Goal: Task Accomplishment & Management: Use online tool/utility

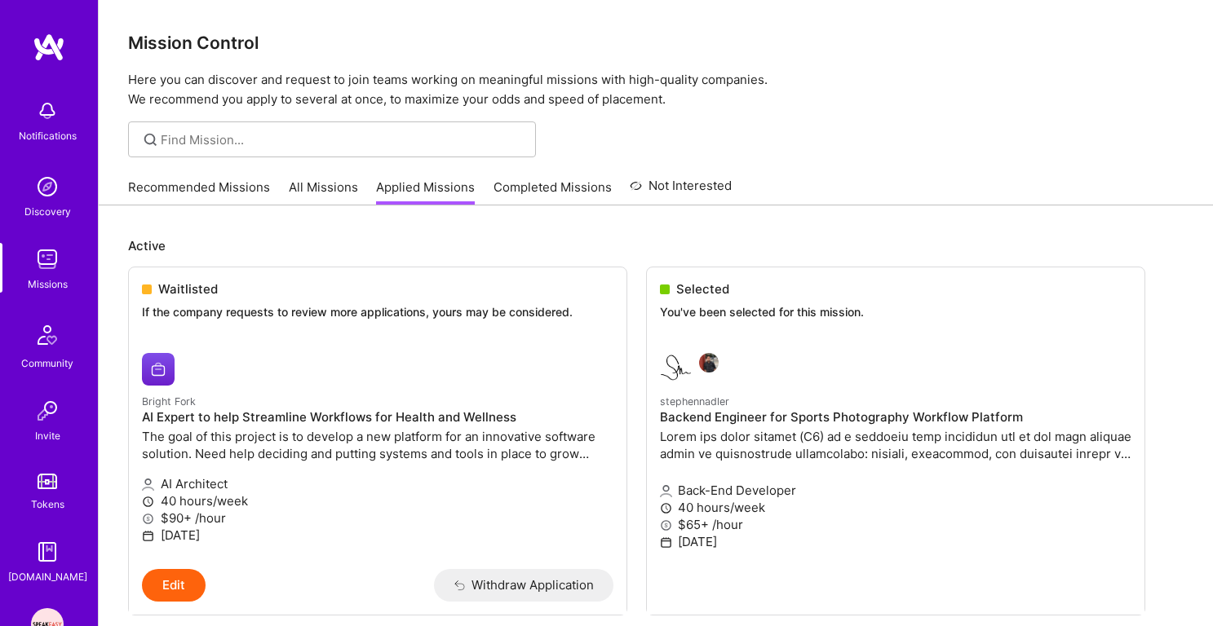
scroll to position [478, 0]
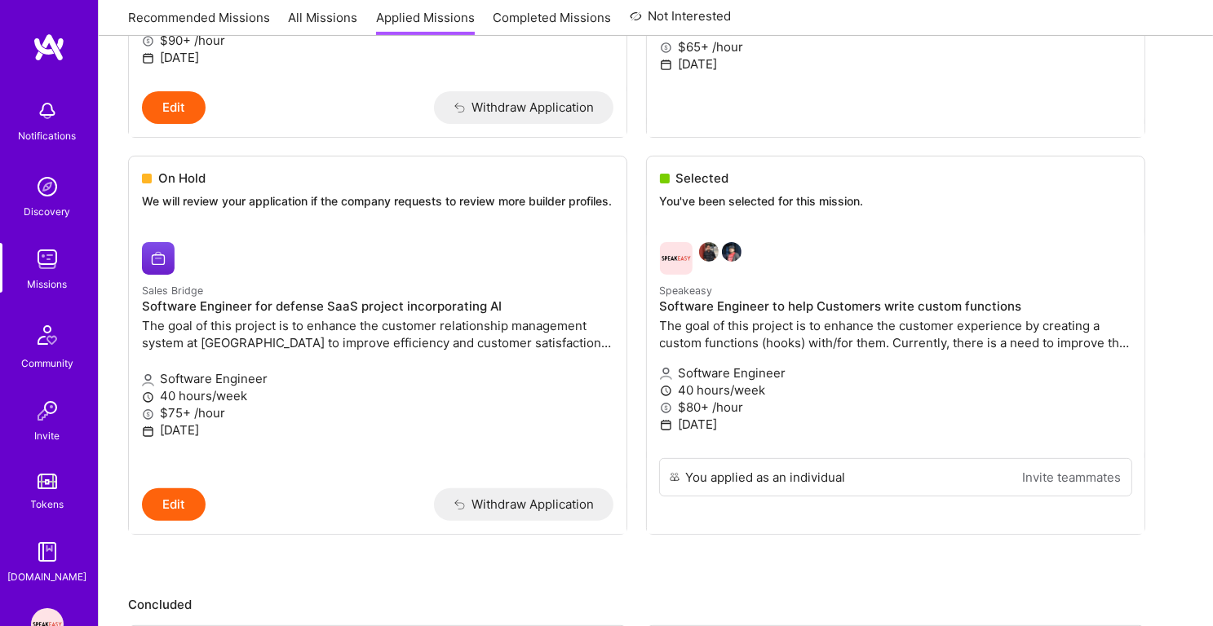
click at [38, 270] on img at bounding box center [47, 259] width 33 height 33
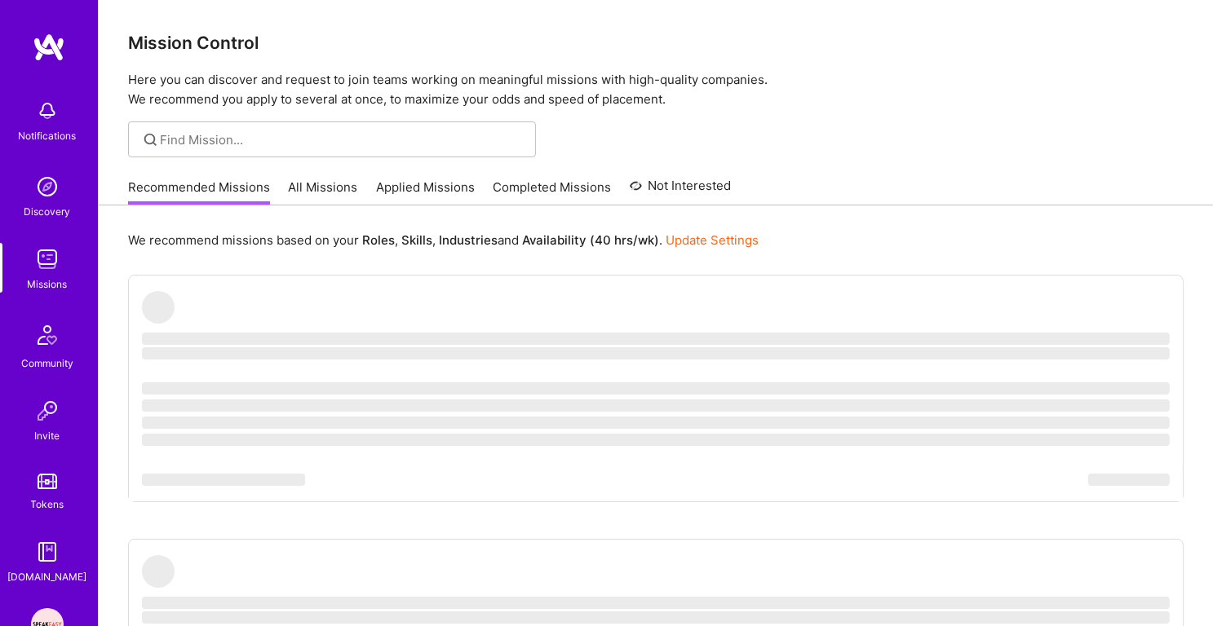
scroll to position [157, 0]
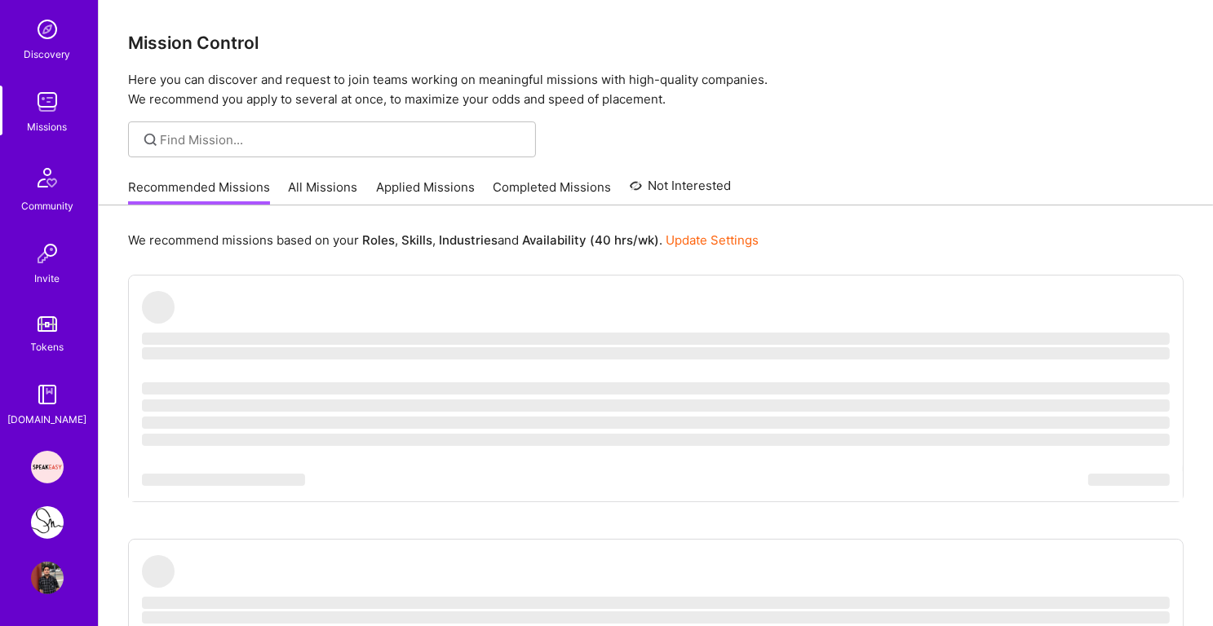
click at [55, 473] on img at bounding box center [47, 467] width 33 height 33
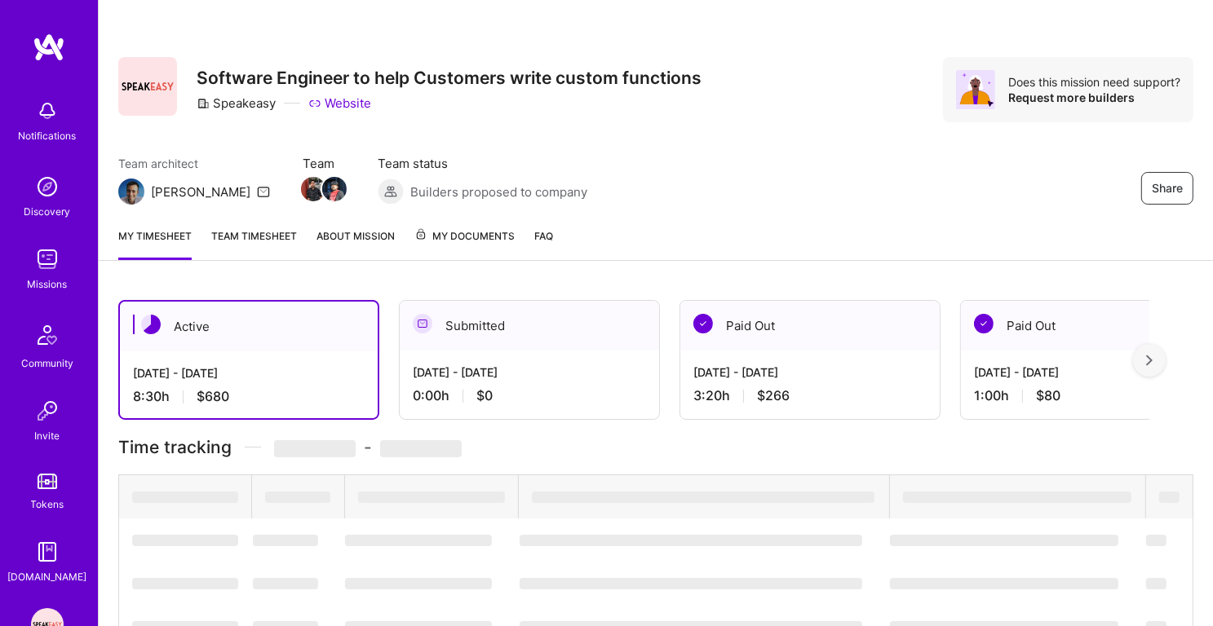
scroll to position [267, 0]
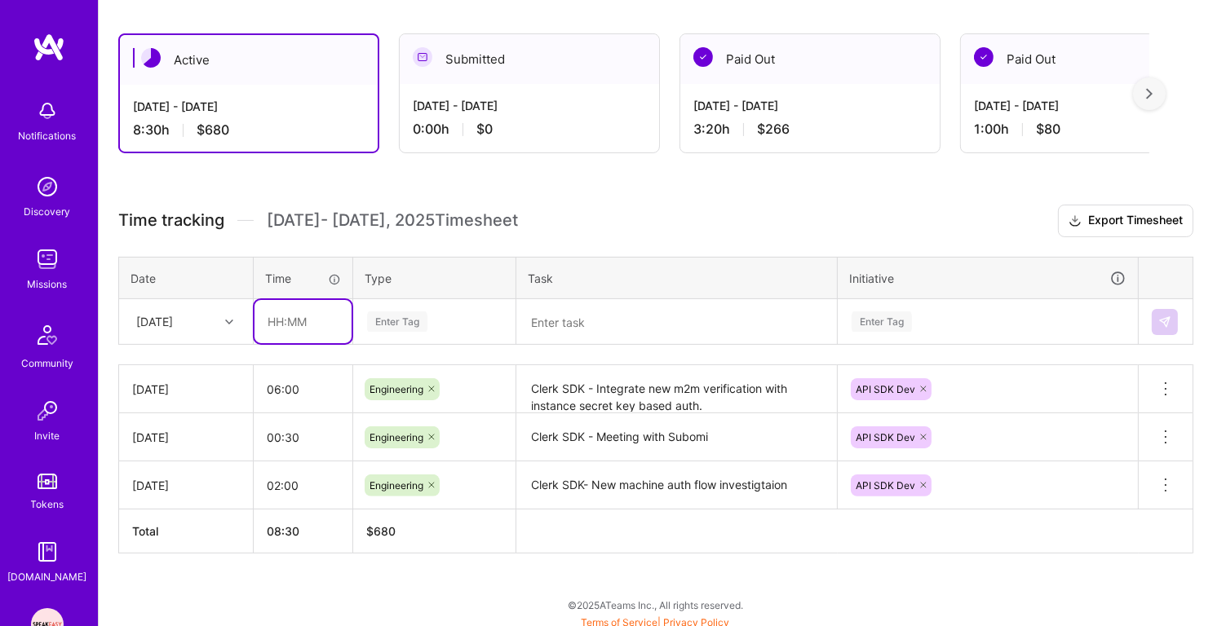
click at [303, 325] on input "text" at bounding box center [302, 321] width 97 height 43
type input "06:00"
click at [411, 320] on div "Enter Tag" at bounding box center [397, 321] width 60 height 25
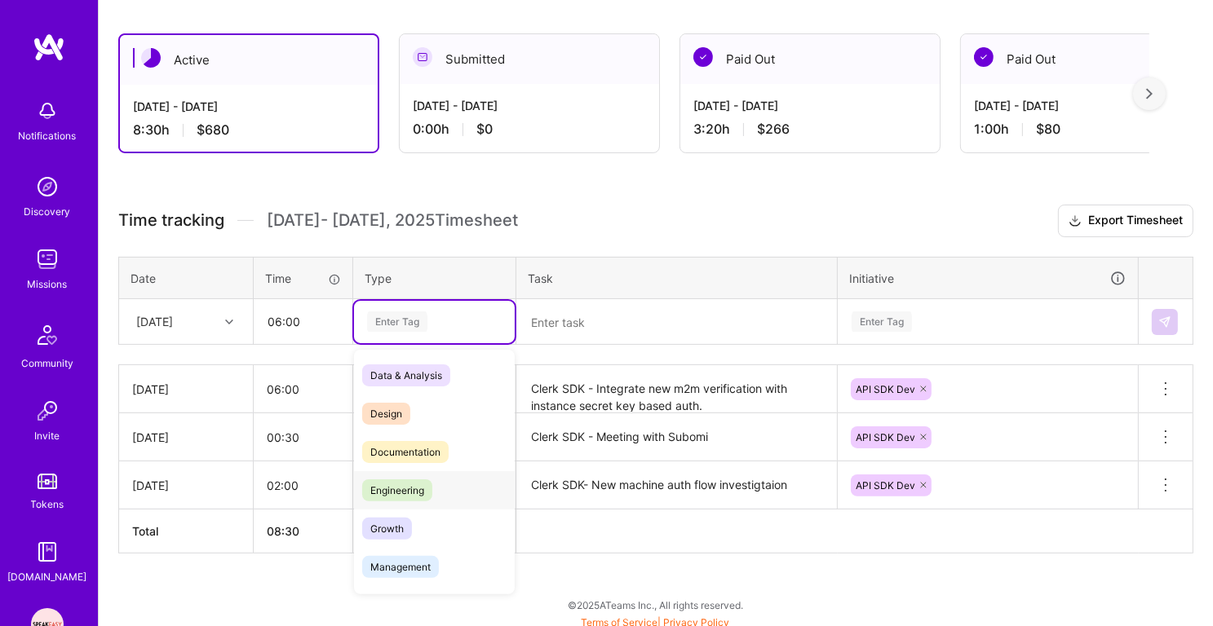
click at [404, 484] on span "Engineering" at bounding box center [397, 490] width 70 height 22
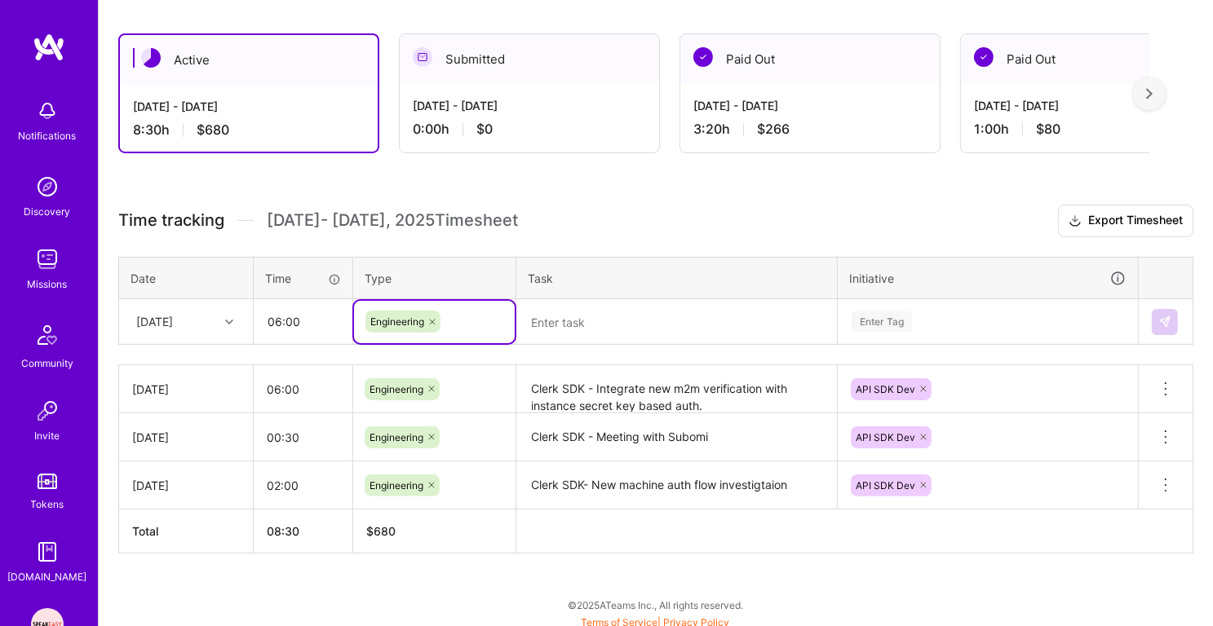
click at [589, 316] on textarea at bounding box center [676, 322] width 317 height 42
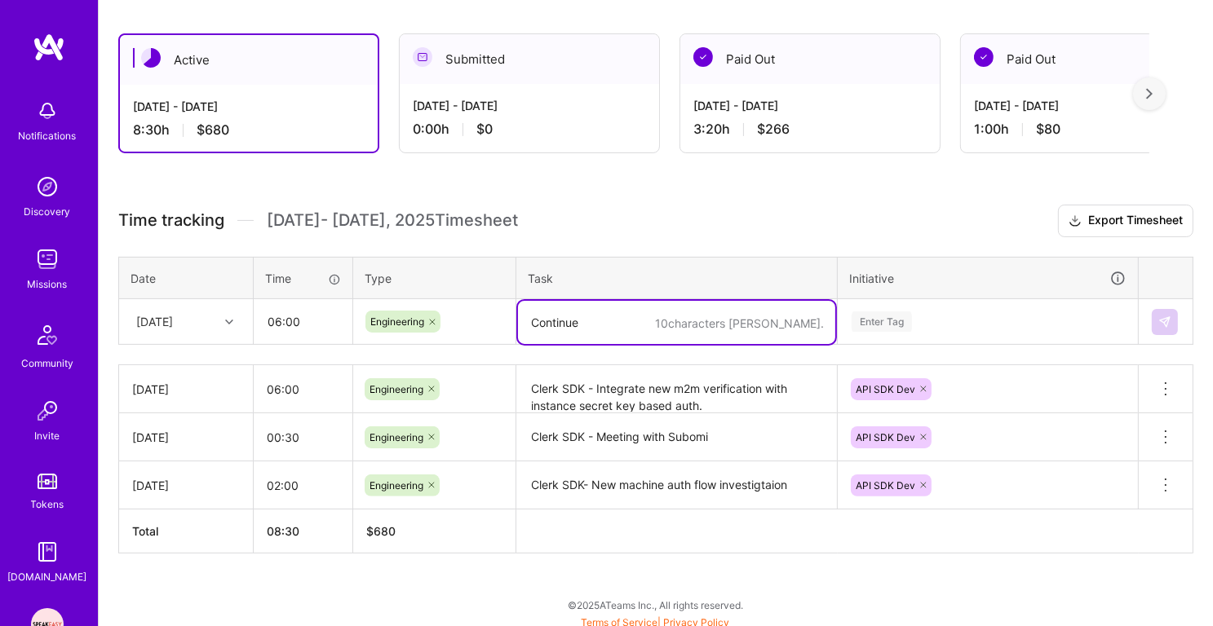
type textarea "Continue"
click at [706, 318] on textarea "Clerk SDK - Continue dev + Add tests for new flow" at bounding box center [676, 322] width 317 height 43
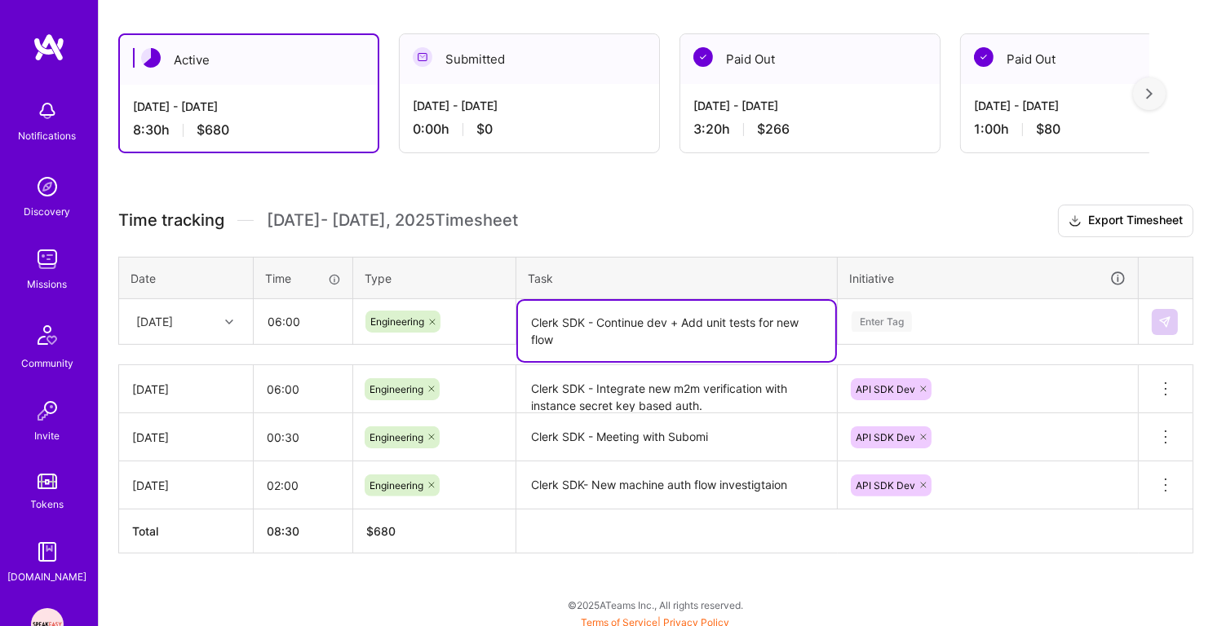
type textarea "Clerk SDK - Continue dev + Add unit tests for new flow"
click at [891, 316] on div "Enter Tag" at bounding box center [881, 321] width 60 height 25
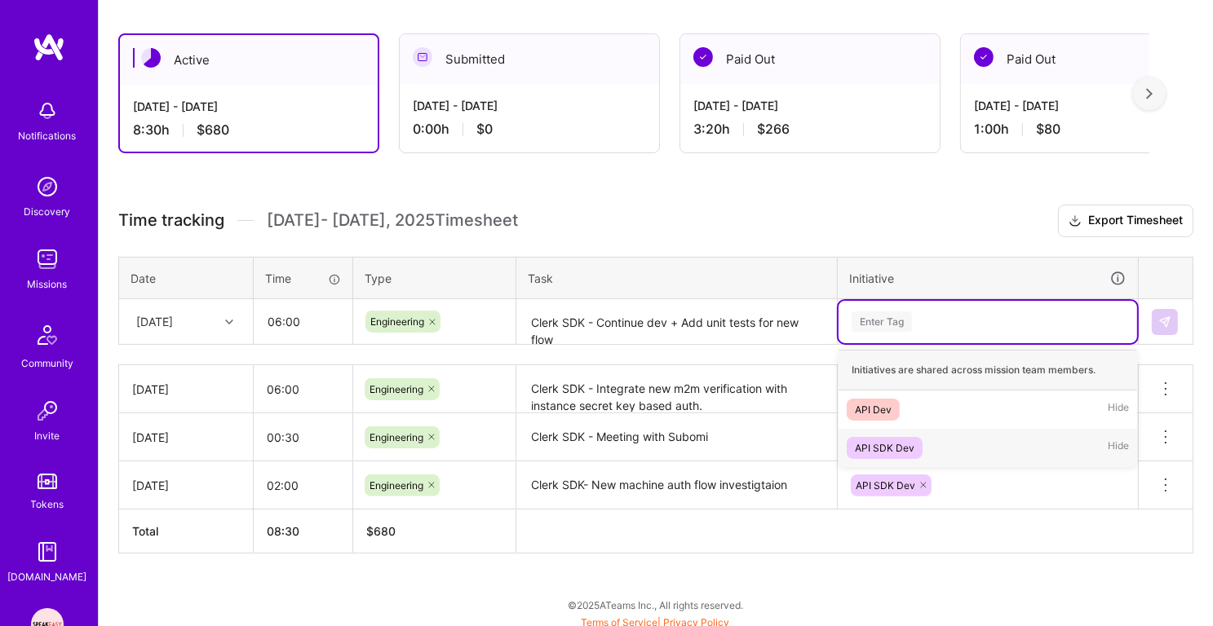
click at [896, 440] on div "API SDK Dev" at bounding box center [885, 448] width 60 height 17
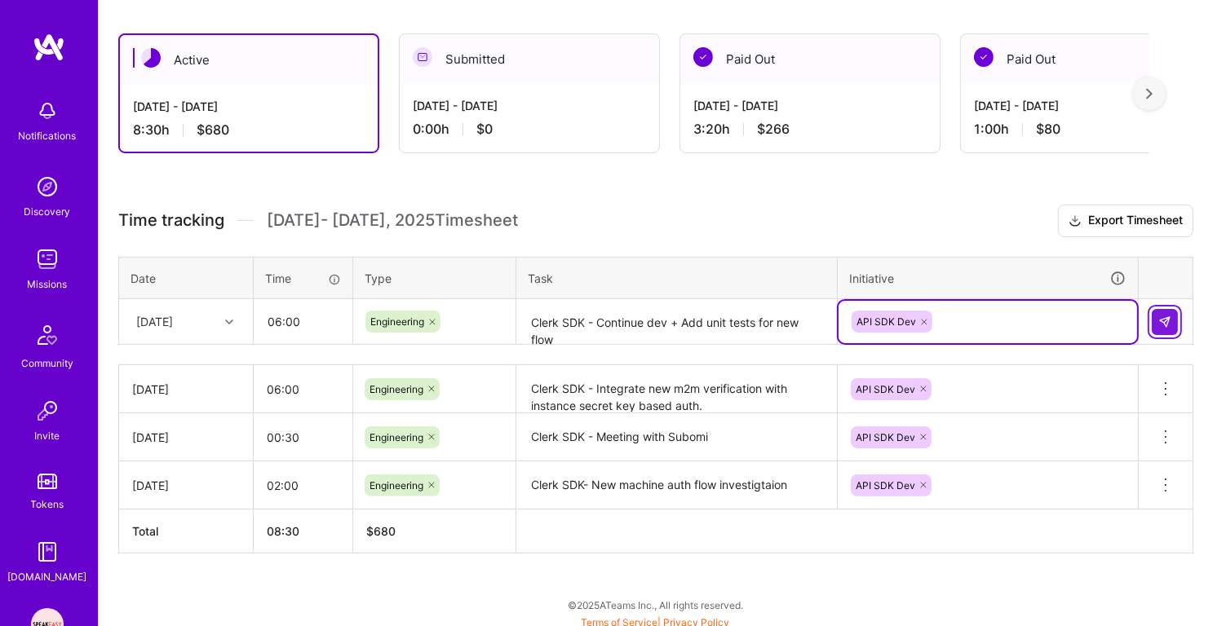
click at [1164, 311] on button at bounding box center [1164, 322] width 26 height 26
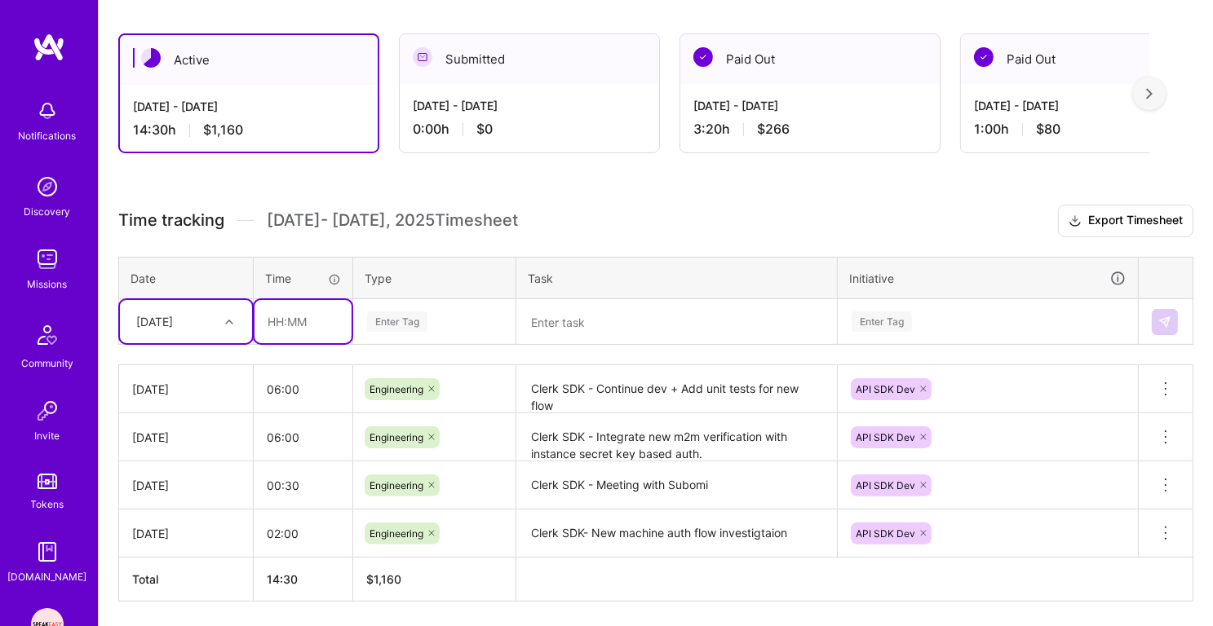
click at [280, 317] on input "text" at bounding box center [302, 321] width 97 height 43
type input "02:00"
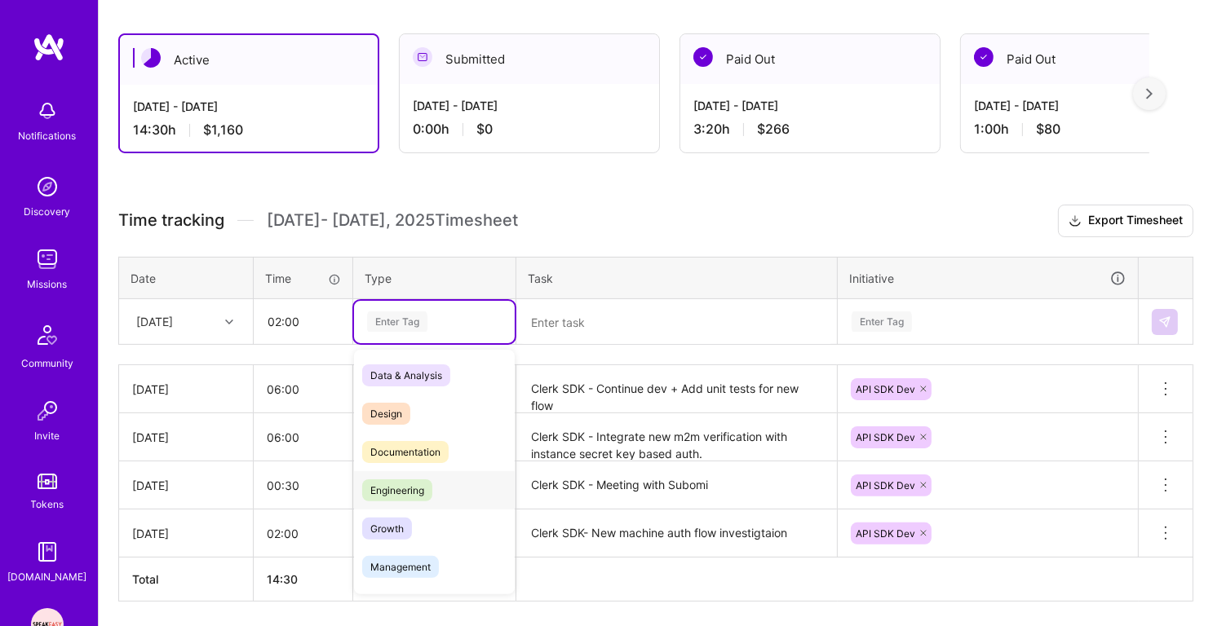
click at [395, 479] on span "Engineering" at bounding box center [397, 490] width 70 height 22
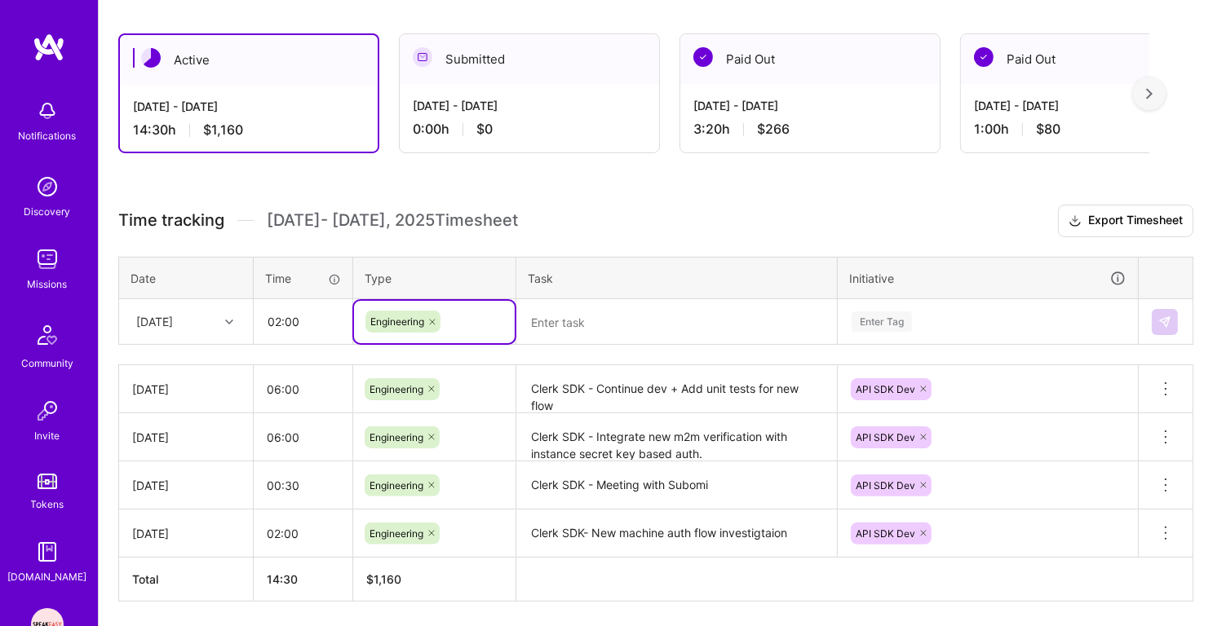
click at [575, 321] on textarea at bounding box center [676, 322] width 317 height 43
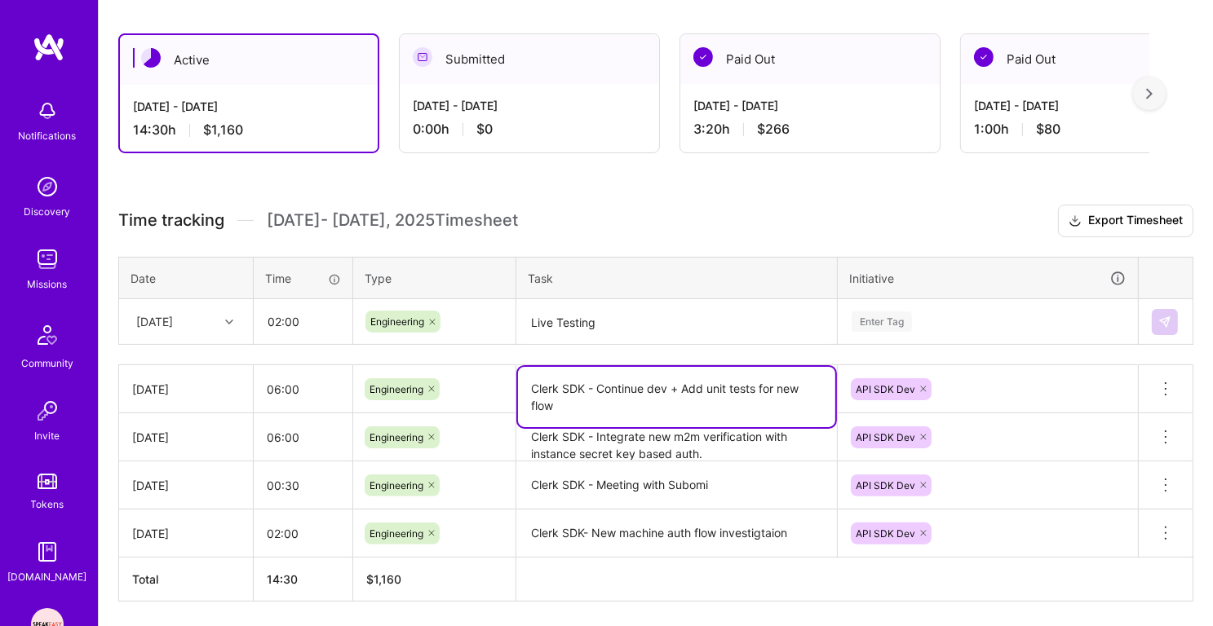
drag, startPoint x: 586, startPoint y: 386, endPoint x: 526, endPoint y: 385, distance: 60.3
click at [526, 385] on textarea "Clerk SDK - Continue dev + Add unit tests for new flow" at bounding box center [676, 397] width 317 height 60
click at [528, 316] on textarea "Live Testing" at bounding box center [676, 322] width 317 height 43
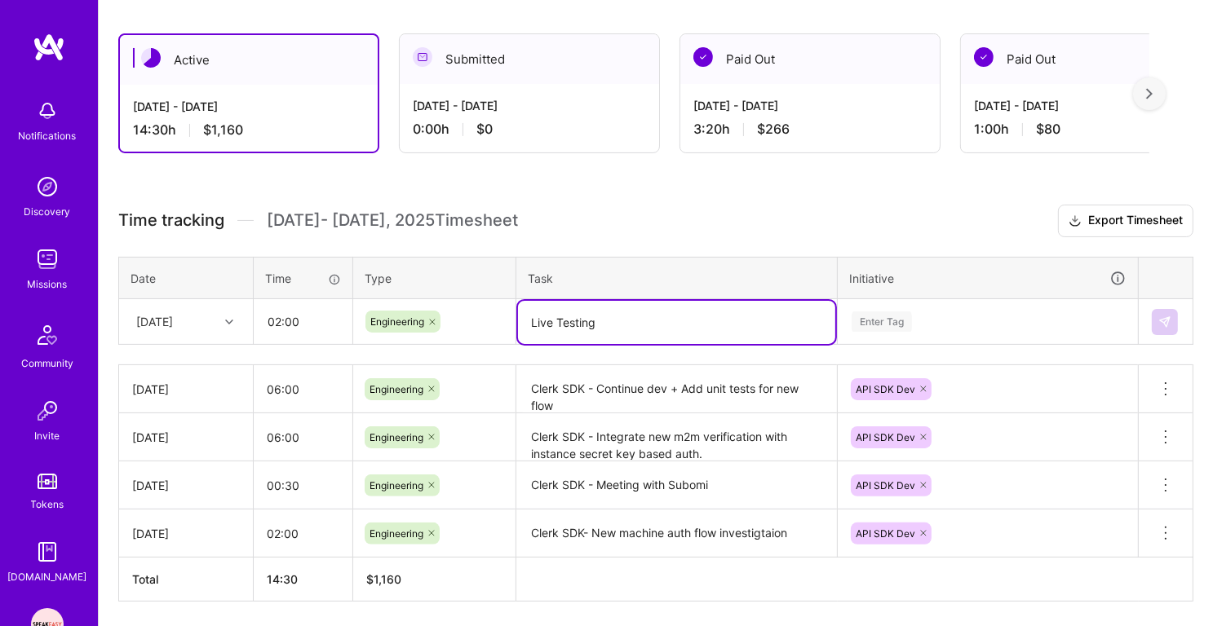
paste textarea "Clerk SDK"
type textarea "Clerk SDK - Live Testing"
click at [877, 315] on div "Enter Tag" at bounding box center [881, 321] width 60 height 25
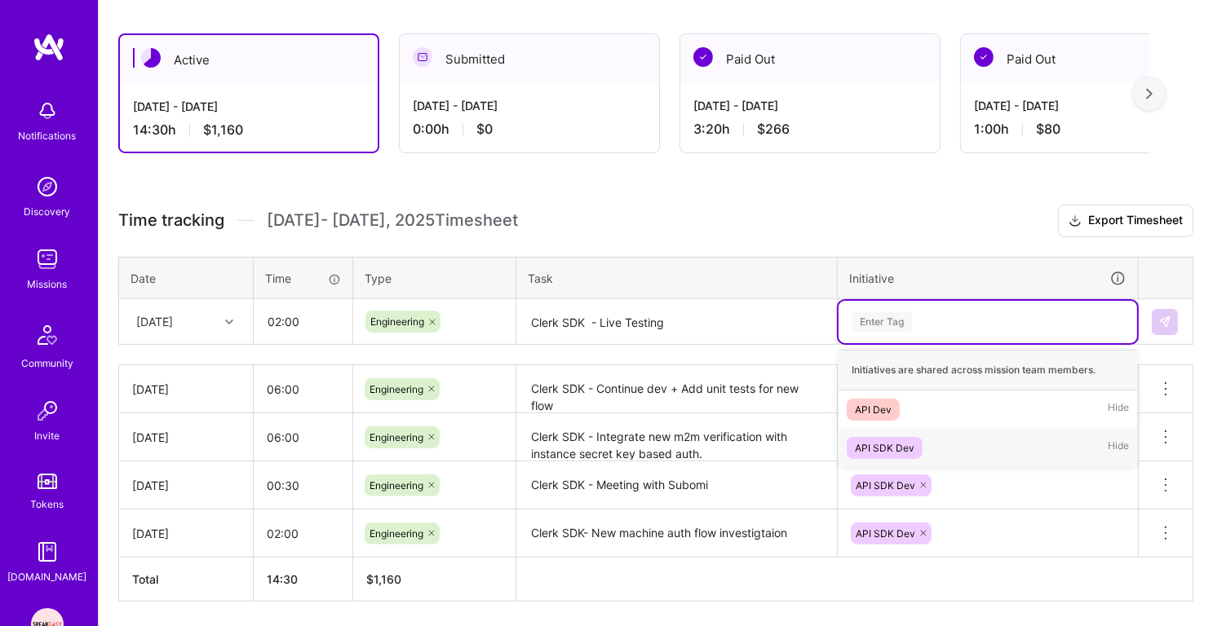
click at [884, 440] on div "API SDK Dev" at bounding box center [885, 448] width 60 height 17
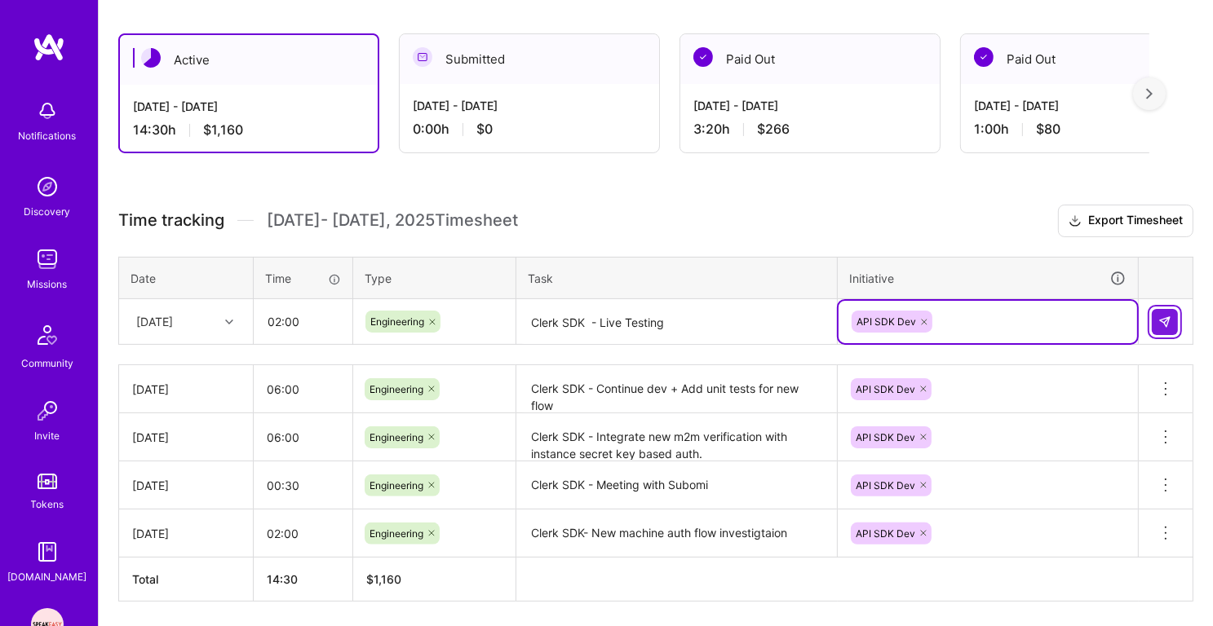
click at [1168, 317] on img at bounding box center [1164, 322] width 13 height 13
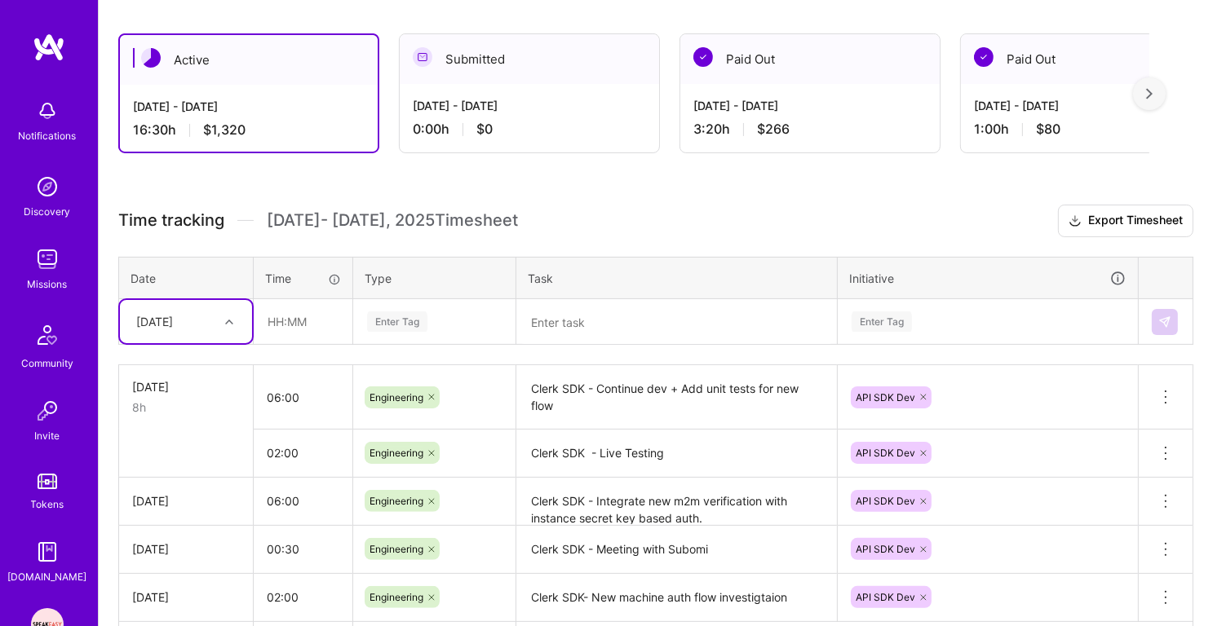
click at [209, 333] on div "[DATE]" at bounding box center [186, 321] width 132 height 43
click at [326, 330] on input "text" at bounding box center [302, 321] width 97 height 43
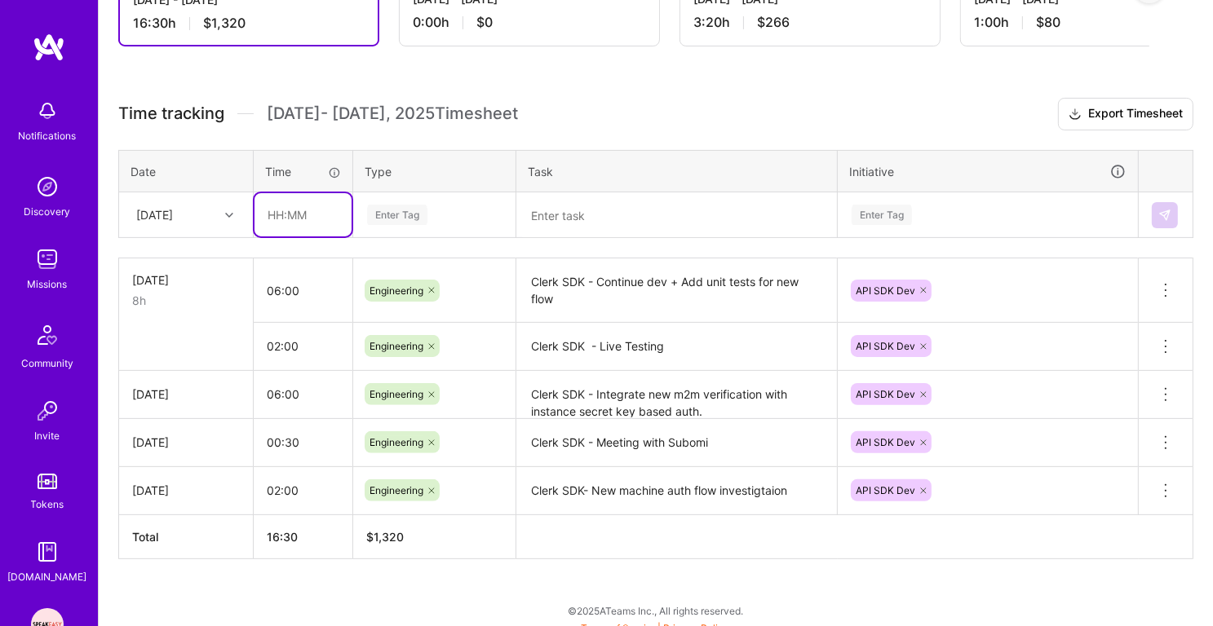
scroll to position [379, 0]
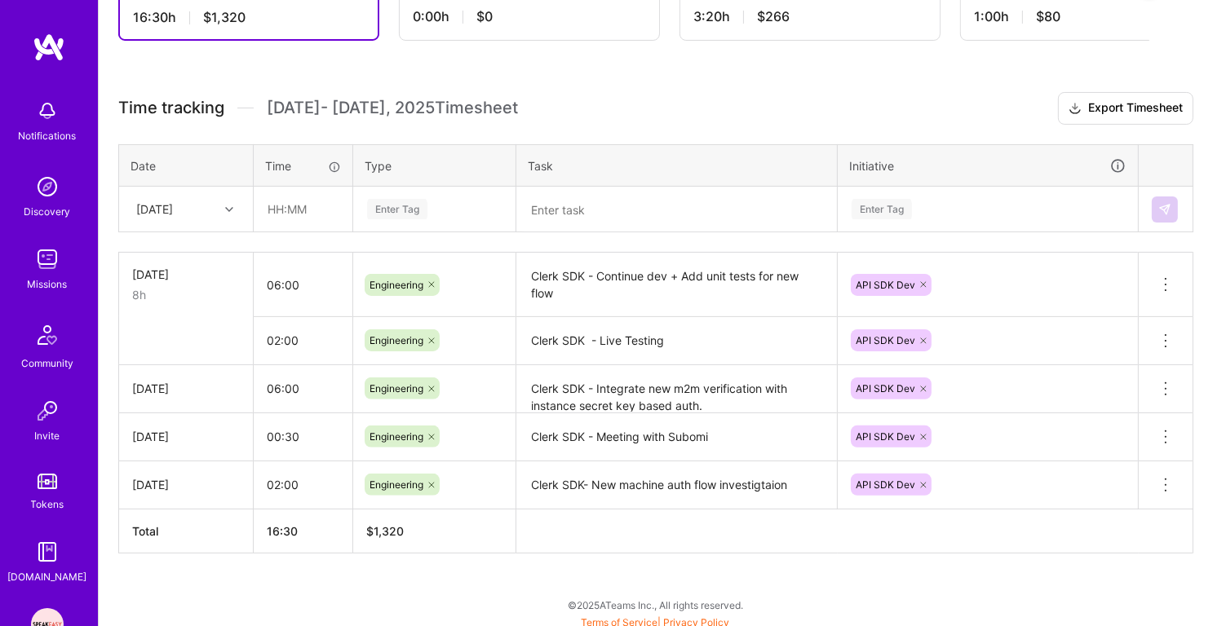
click at [564, 91] on div "Active [DATE] - [DATE] 16:30 h $1,320 Submitted [DATE] - [DATE] 0:00 h $0 Paid …" at bounding box center [656, 267] width 1114 height 732
click at [281, 194] on input "text" at bounding box center [302, 209] width 97 height 43
type input "01:00"
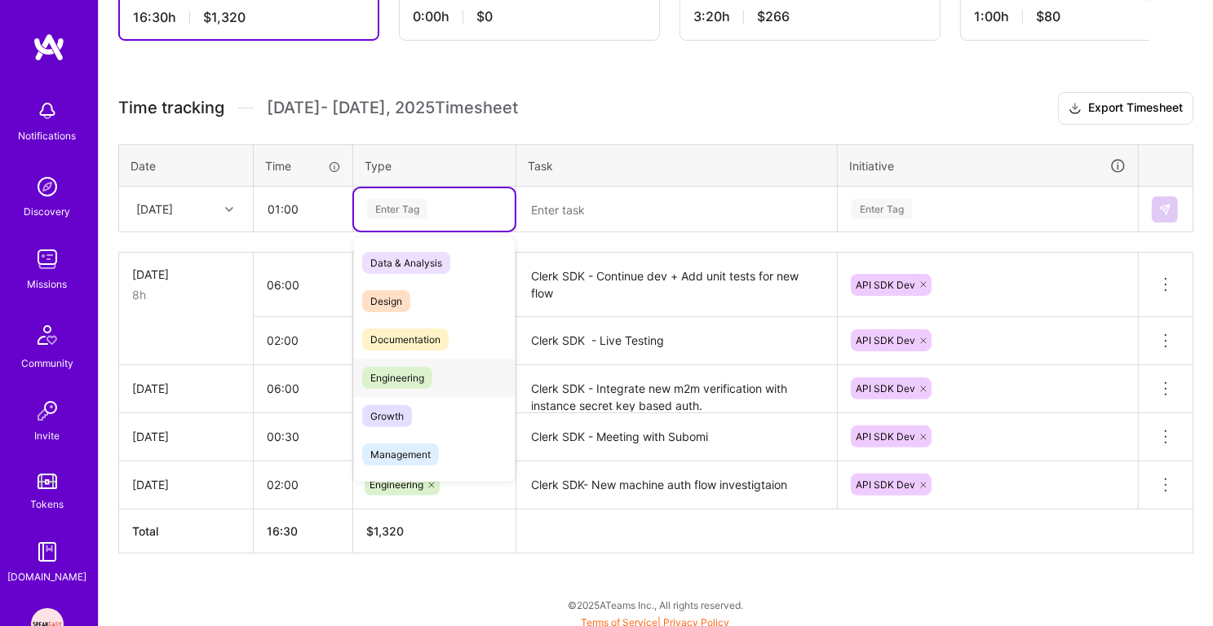
click at [419, 378] on span "Engineering" at bounding box center [397, 378] width 70 height 22
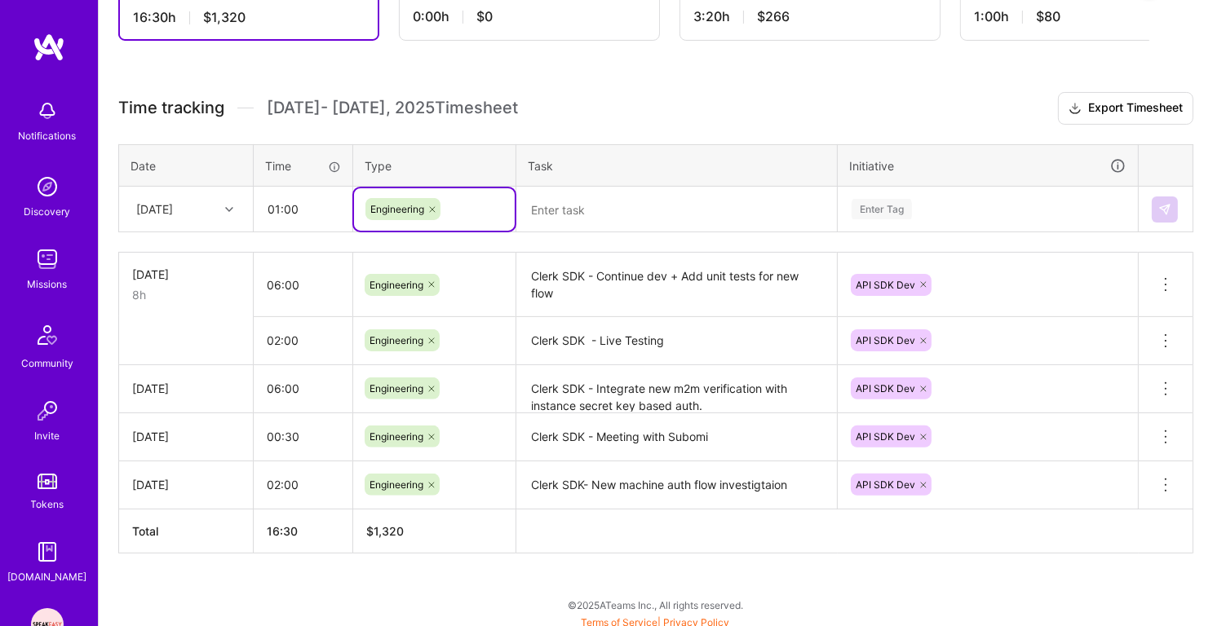
click at [570, 204] on textarea at bounding box center [676, 209] width 317 height 43
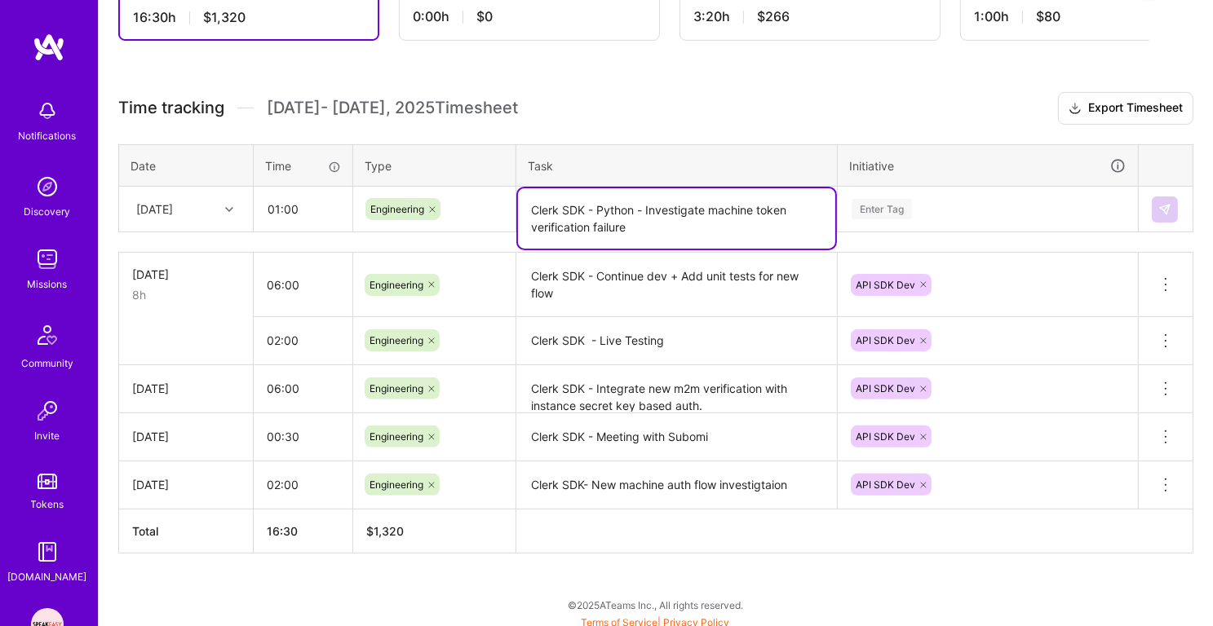
drag, startPoint x: 634, startPoint y: 208, endPoint x: 590, endPoint y: 206, distance: 44.1
click at [590, 206] on textarea "Clerk SDK - Python - Investigate machine token verification failure" at bounding box center [676, 218] width 317 height 60
type textarea "Clerk SDK - Python - Investigate machine token verification failure"
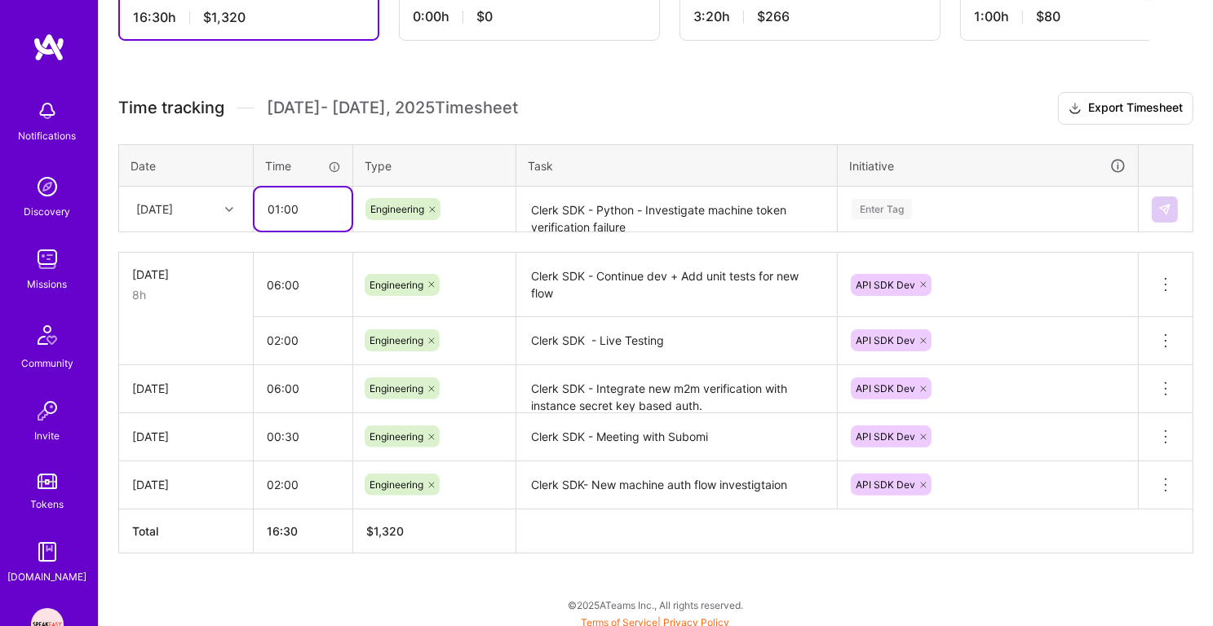
click at [281, 203] on input "01:00" at bounding box center [302, 209] width 97 height 43
type input "02:00"
click at [707, 221] on textarea "Clerk SDK - Python - Investigate machine token verification failure" at bounding box center [676, 209] width 317 height 43
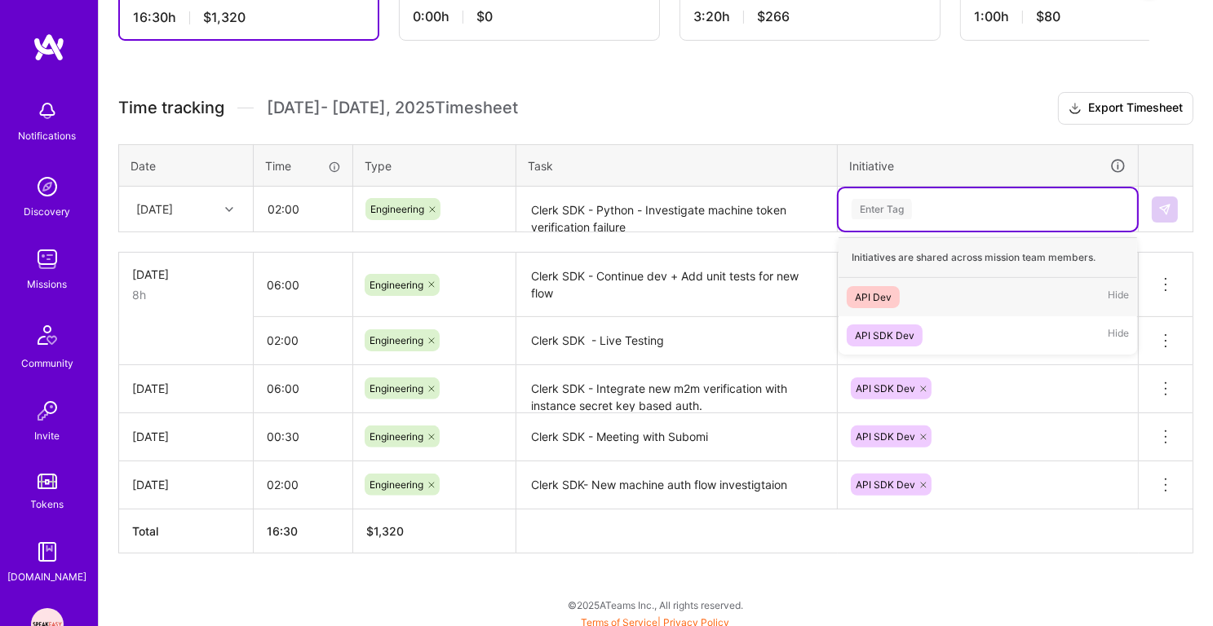
click at [892, 203] on div "Enter Tag" at bounding box center [881, 209] width 60 height 25
click at [868, 331] on div "API SDK Dev" at bounding box center [885, 335] width 60 height 17
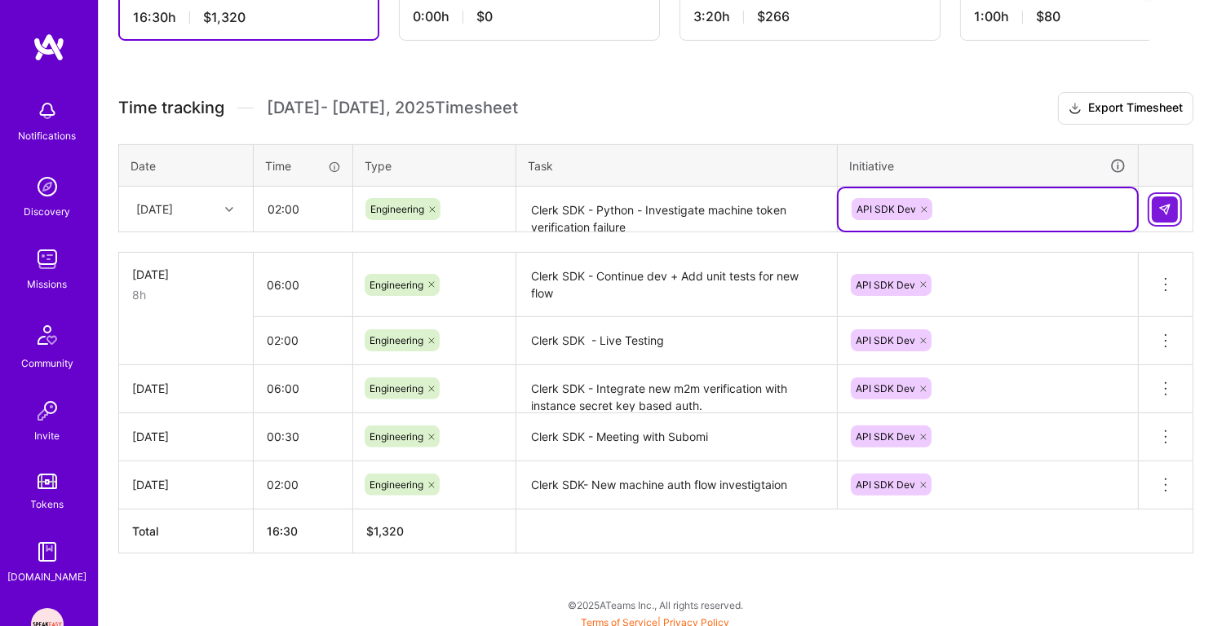
click at [1163, 205] on img at bounding box center [1164, 209] width 13 height 13
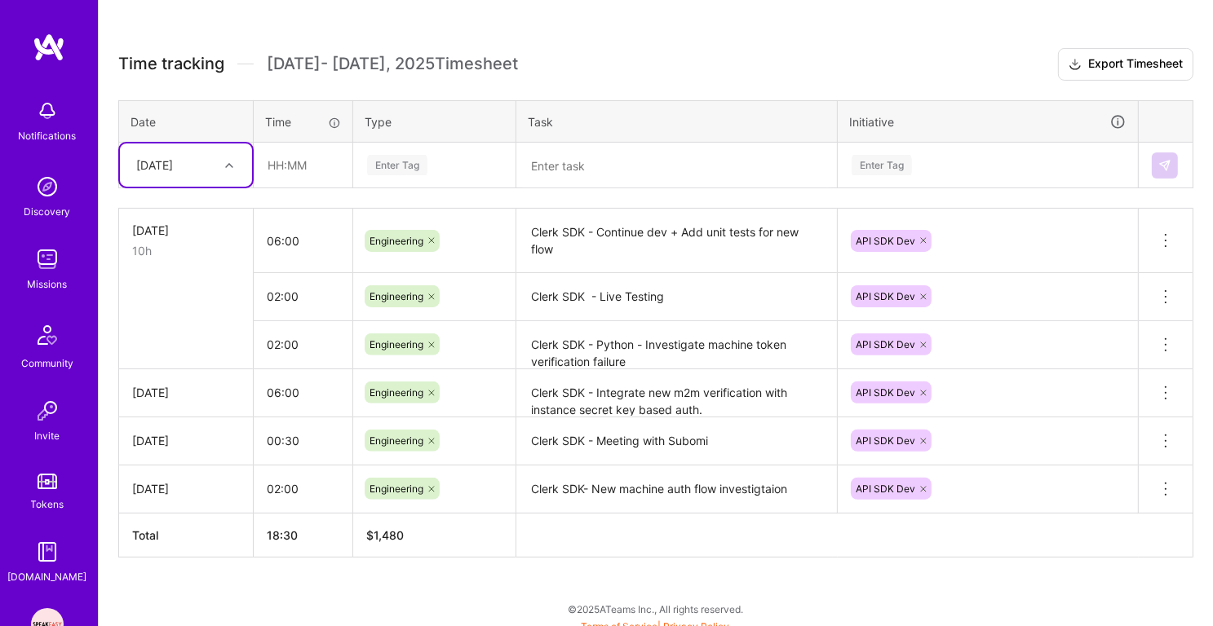
scroll to position [427, 0]
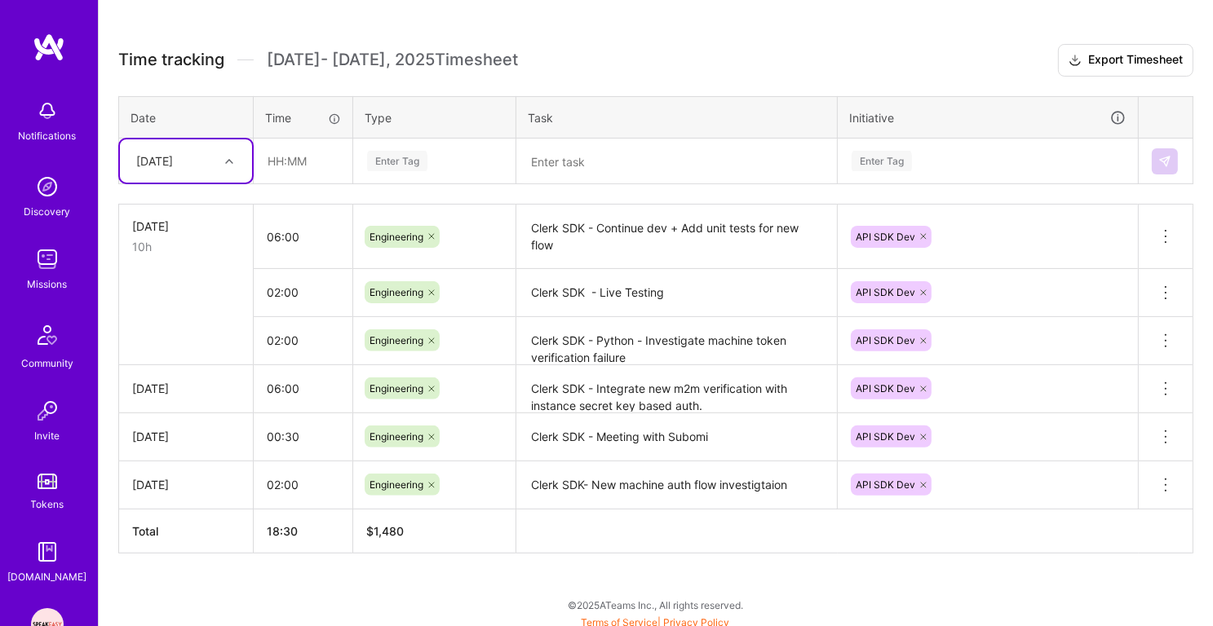
click at [594, 289] on textarea "Clerk SDK - Live Testing" at bounding box center [676, 293] width 317 height 45
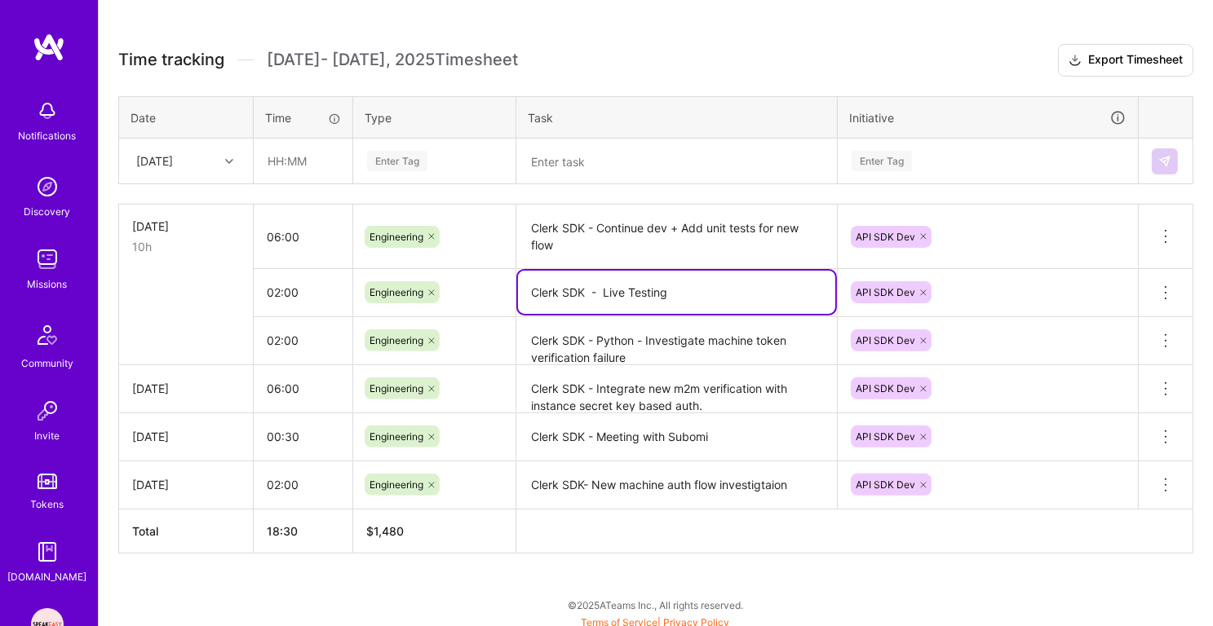
paste textarea "- Python"
click at [608, 288] on textarea "Clerk SDK - - Python- Live Testing" at bounding box center [676, 292] width 317 height 43
type textarea "Clerk SDK - Python- Live Testing"
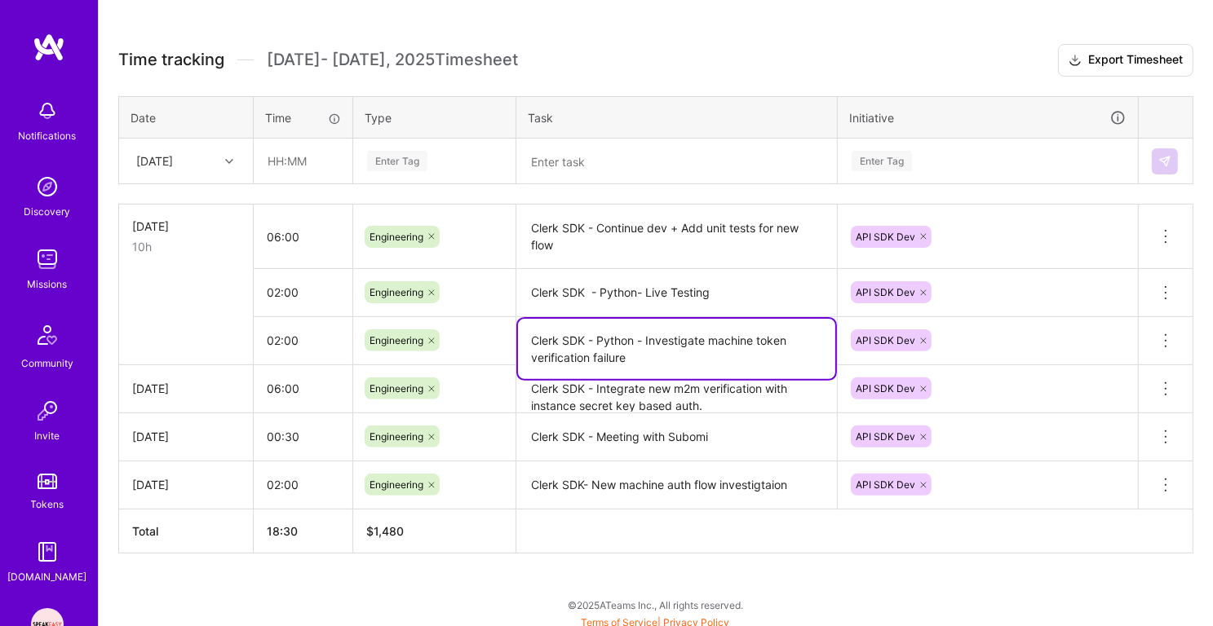
click at [585, 336] on textarea "Clerk SDK - Python - Investigate machine token verification failure" at bounding box center [676, 349] width 317 height 60
paste textarea "- Python"
click at [581, 335] on textarea "Clerk SDK- Python - Python - Investigate machine token verification failure" at bounding box center [676, 349] width 317 height 60
type textarea "Clerk SDK - Python - Python - Investigate machine token verification failure"
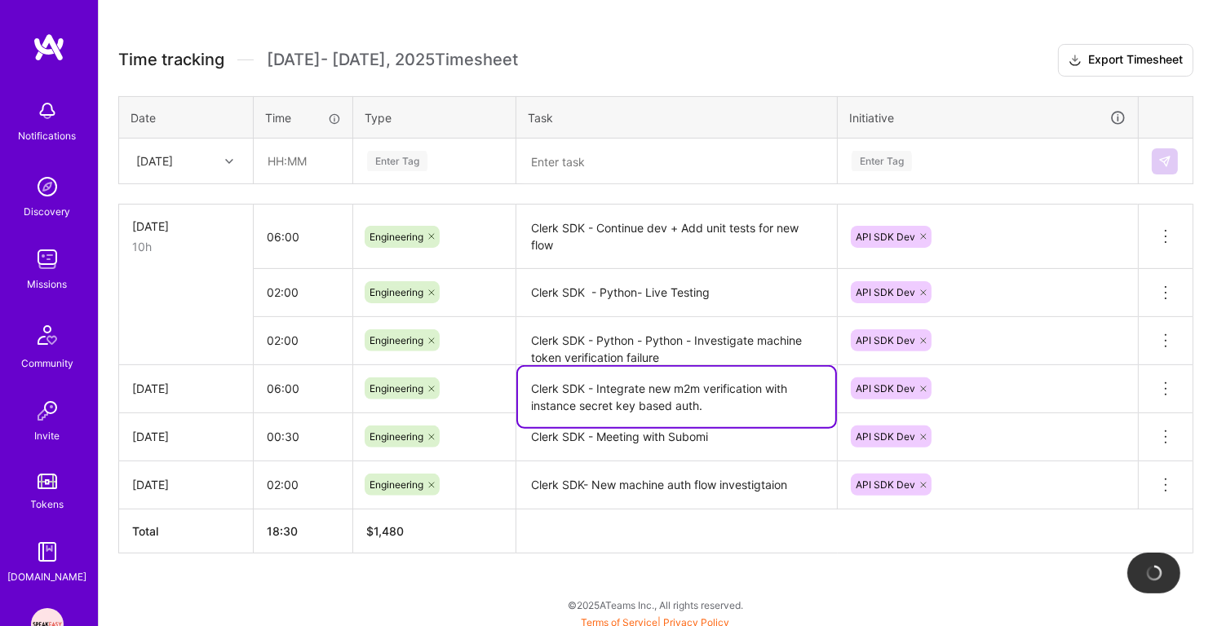
click at [586, 387] on textarea "Clerk SDK - Integrate new m2m verification with instance secret key based auth." at bounding box center [676, 397] width 317 height 60
paste textarea "Python-"
type textarea "Clerk SDK - Python- Integrate new m2m verification with instance secret key bas…"
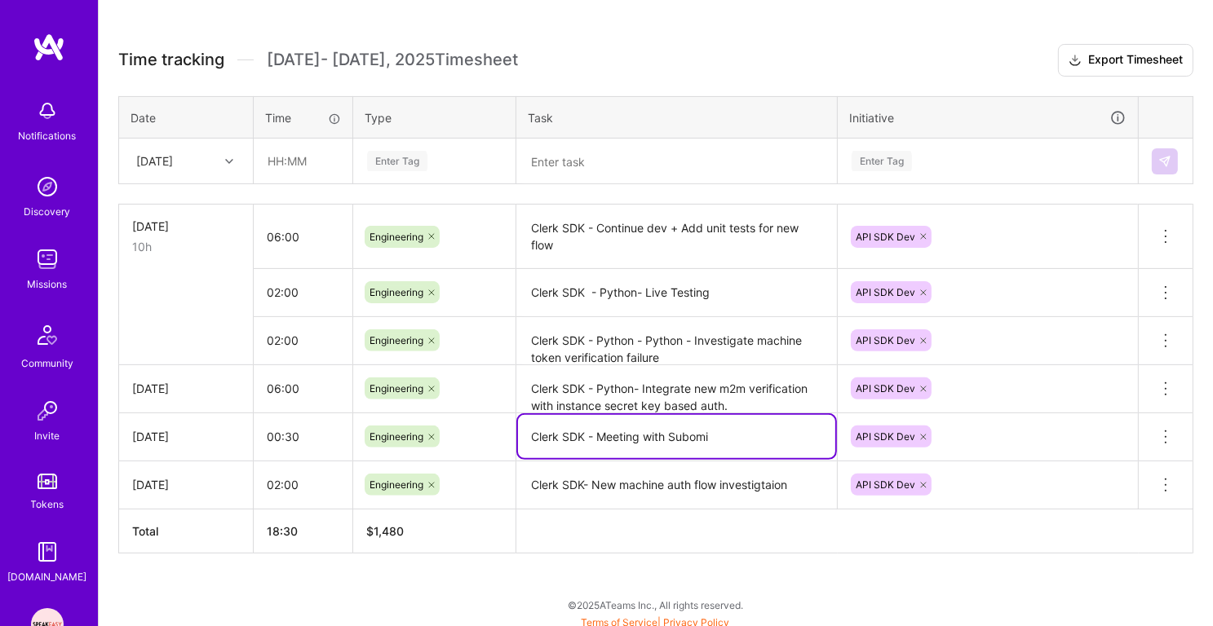
click at [585, 432] on textarea "Clerk SDK - Meeting with Subomi" at bounding box center [676, 436] width 317 height 43
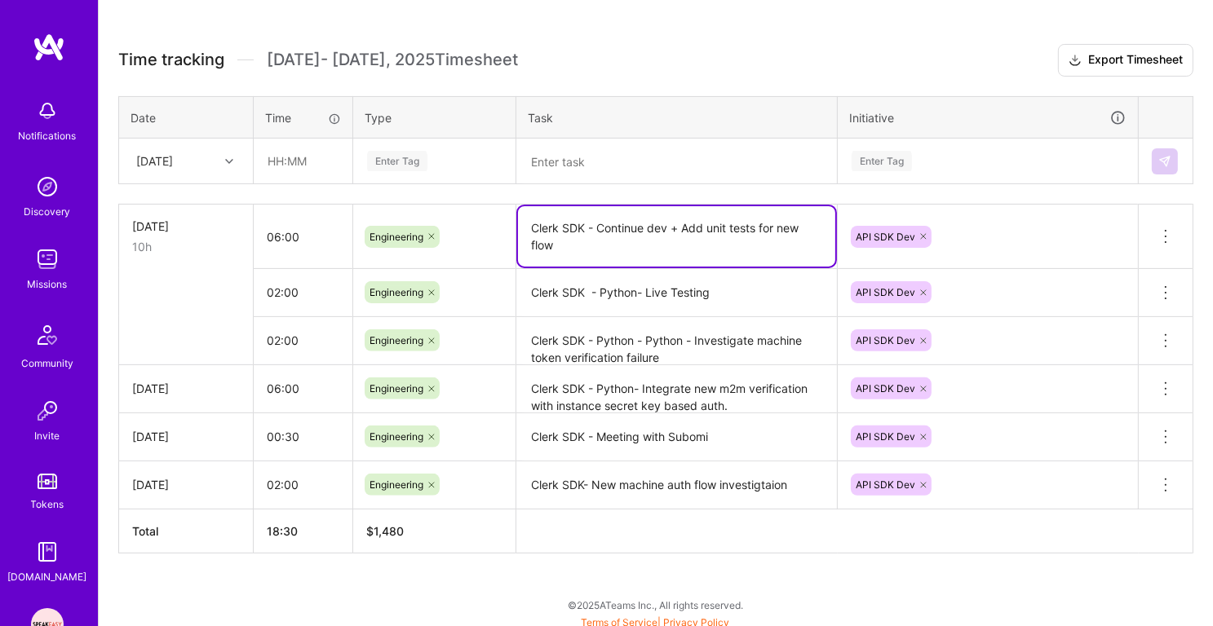
click at [597, 227] on textarea "Clerk SDK - Continue dev + Add unit tests for new flow" at bounding box center [676, 236] width 317 height 60
click at [585, 228] on textarea "Clerk SDK - Continue dev + Add unit tests for new flow" at bounding box center [676, 236] width 317 height 60
paste textarea "- Python"
click at [622, 250] on textarea "Clerk SDK - Python - Continue dev + Add unit tests for new flow" at bounding box center [676, 236] width 317 height 60
type textarea "Clerk SDK - Python - Continue dev + Add unit tests for new flow"
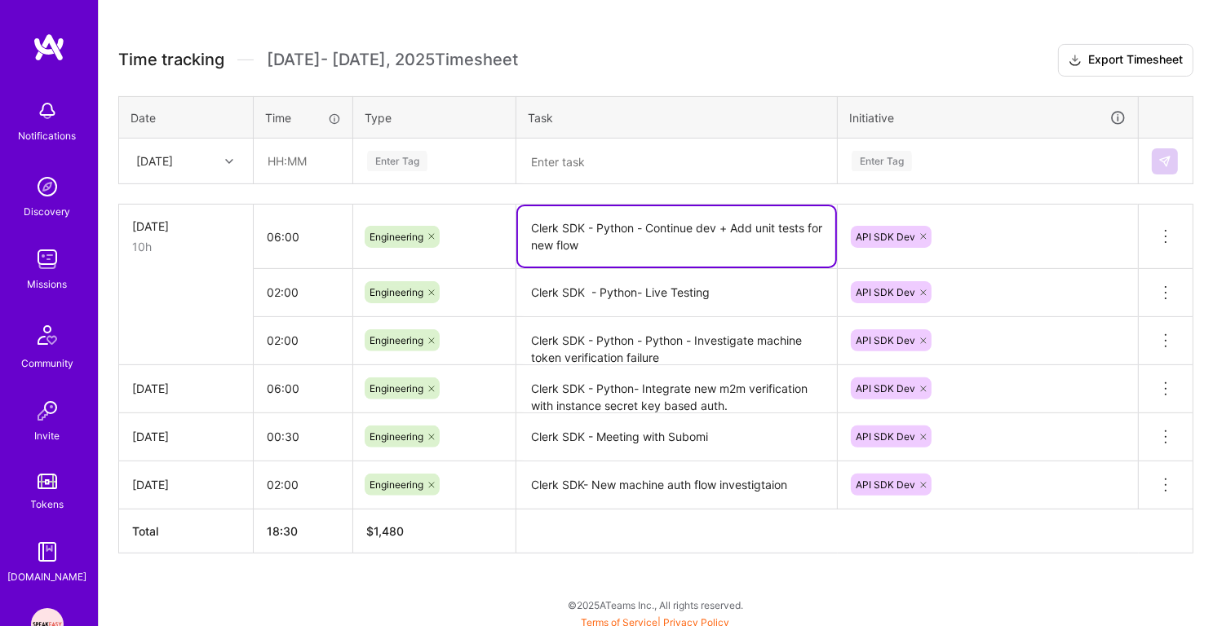
click at [515, 588] on div "Active [DATE] - [DATE] 18:30 h $1,480 Submitted [DATE] - [DATE] 0:00 h $0 Paid …" at bounding box center [656, 243] width 1114 height 780
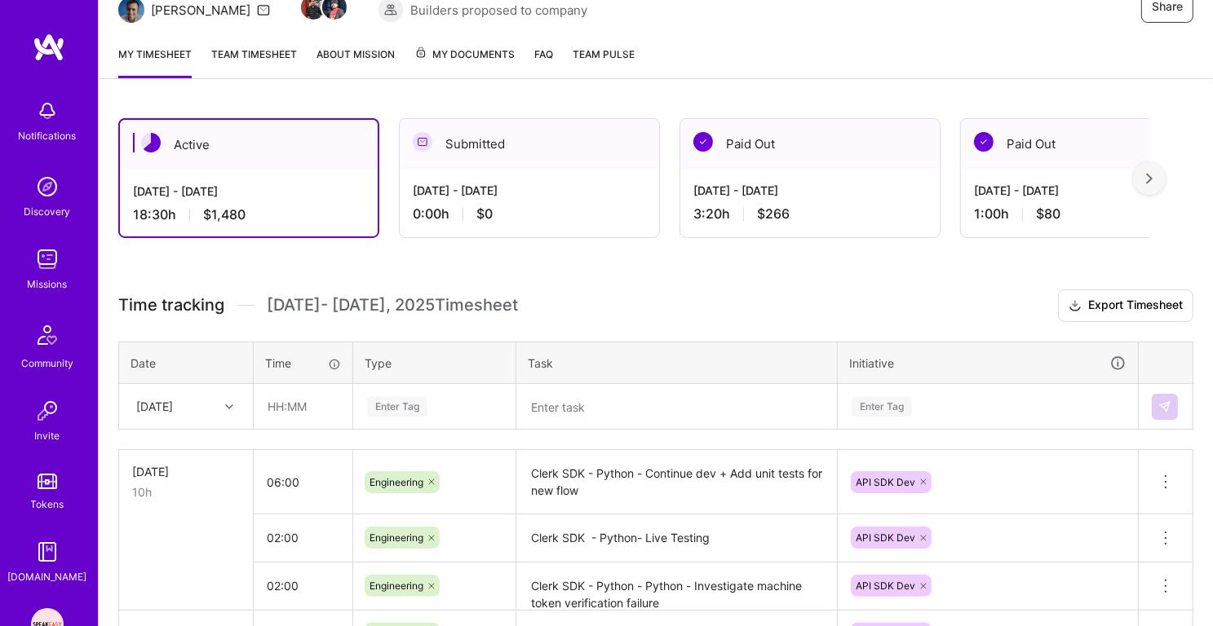
scroll to position [180, 0]
click at [267, 51] on link "Team timesheet" at bounding box center [254, 63] width 86 height 33
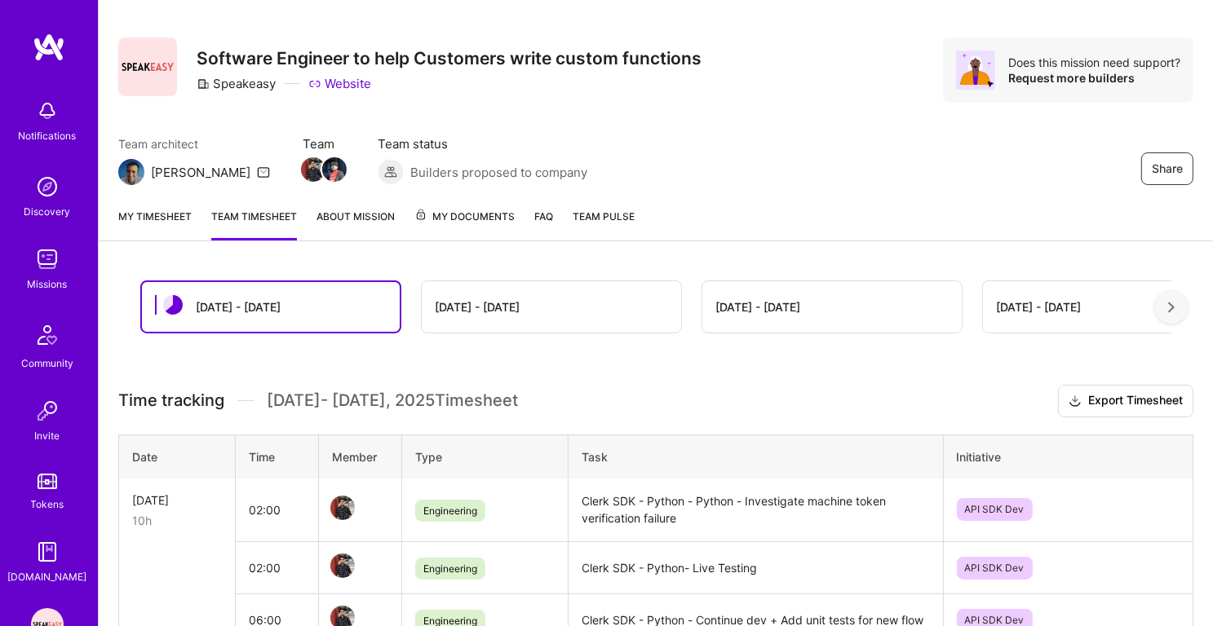
scroll to position [19, 0]
